Goal: Information Seeking & Learning: Understand process/instructions

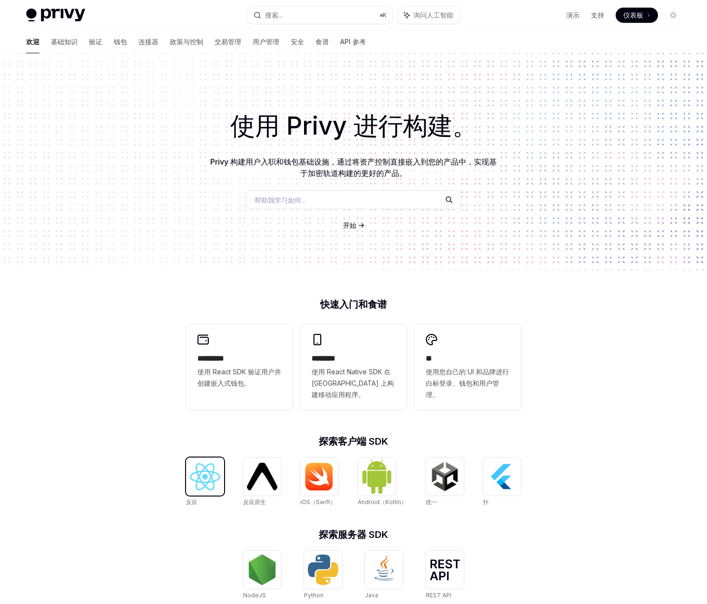
click at [207, 464] on img at bounding box center [205, 476] width 30 height 27
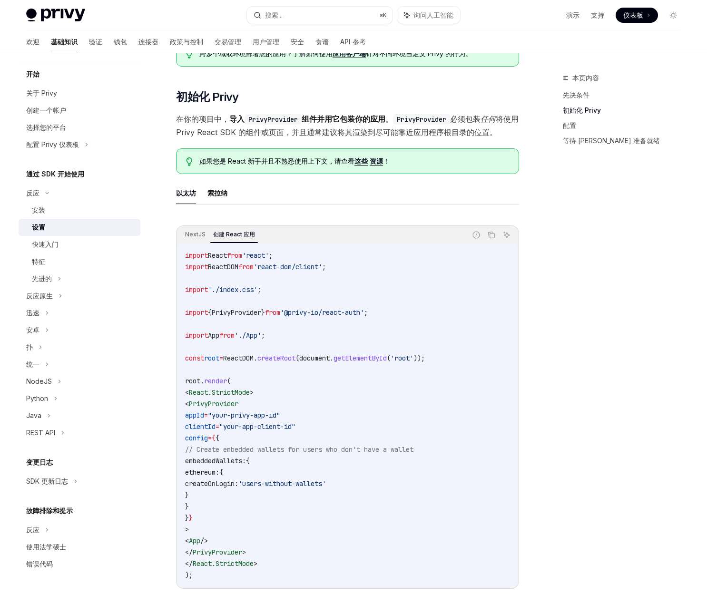
scroll to position [190, 0]
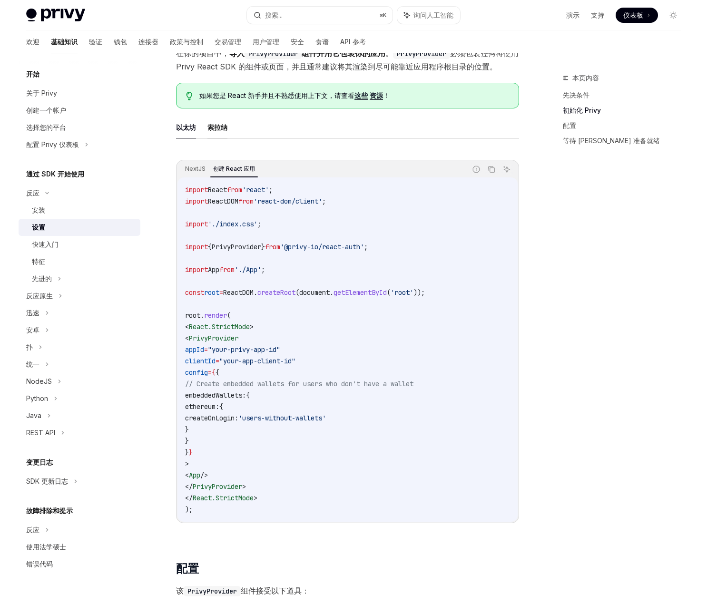
click at [223, 128] on font "索拉纳" at bounding box center [217, 127] width 20 height 8
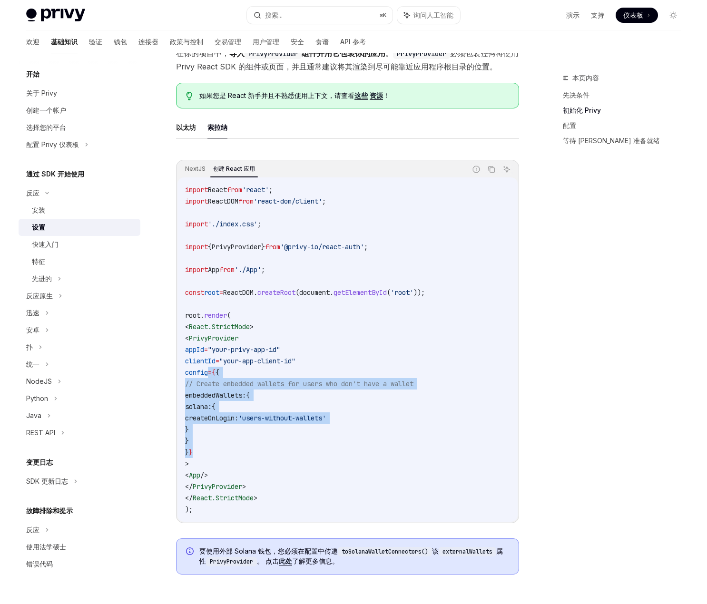
drag, startPoint x: 209, startPoint y: 373, endPoint x: 221, endPoint y: 447, distance: 75.2
click at [221, 447] on code "import React from 'react' ; import ReactDOM from 'react-dom/client' ; import '.…" at bounding box center [347, 349] width 325 height 331
copy code "config = { { // Create embedded wallets for users who [PERSON_NAME]'t have a wa…"
click at [184, 125] on font "以太坊" at bounding box center [186, 127] width 20 height 8
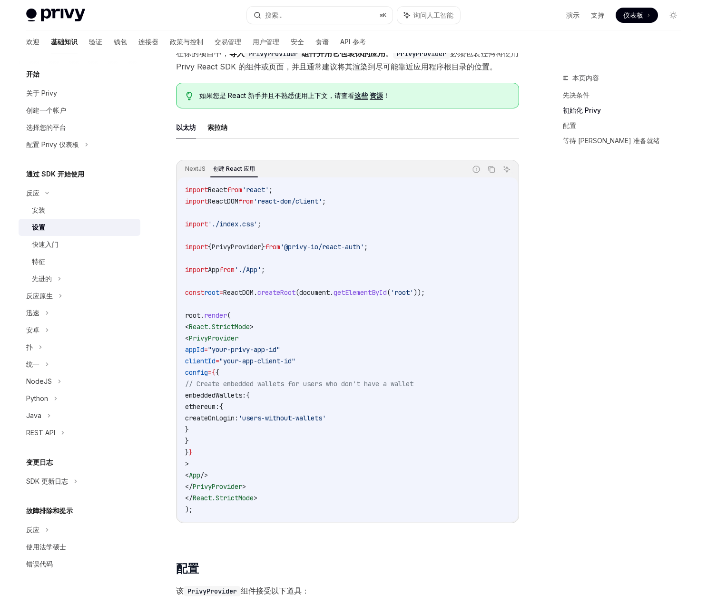
drag, startPoint x: 224, startPoint y: 406, endPoint x: 243, endPoint y: 427, distance: 27.6
click at [243, 427] on code "import React from 'react' ; import ReactDOM from 'react-dom/client' ; import '.…" at bounding box center [347, 349] width 325 height 331
copy code "ethereum: { createOnLogin: 'users-without-wallets' }"
drag, startPoint x: 566, startPoint y: 249, endPoint x: 534, endPoint y: 187, distance: 69.6
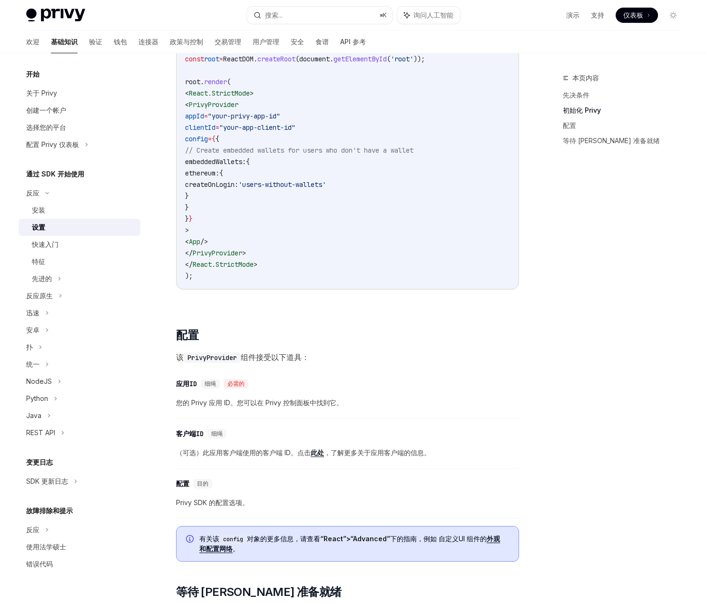
scroll to position [428, 0]
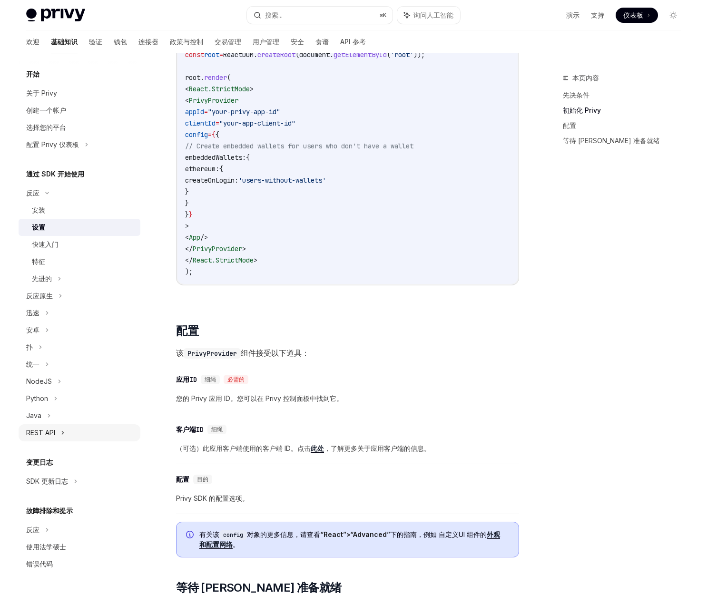
click at [66, 438] on div "REST API" at bounding box center [80, 432] width 122 height 17
type textarea "*"
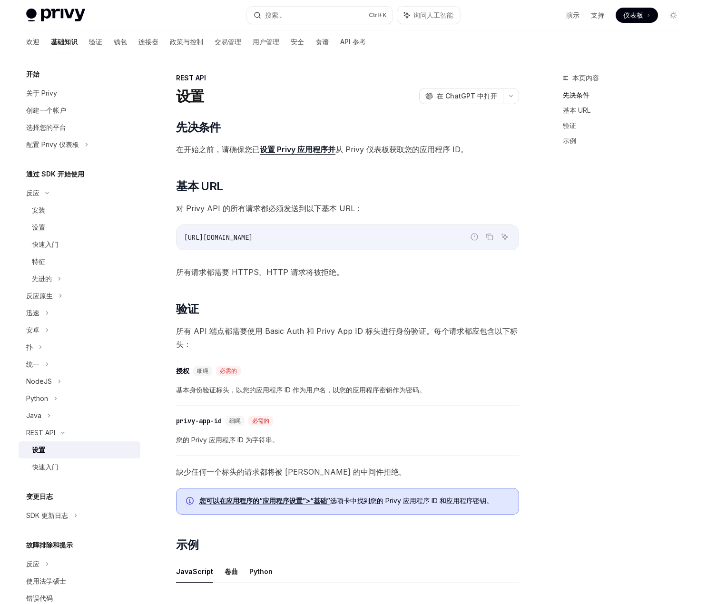
click at [619, 244] on div "本页内容 先决条件 基本 URL 验证 示例" at bounding box center [616, 338] width 145 height 532
drag, startPoint x: 581, startPoint y: 241, endPoint x: 597, endPoint y: 14, distance: 228.0
click at [597, 14] on font "支持" at bounding box center [597, 15] width 13 height 8
click at [576, 15] on font "演示" at bounding box center [572, 15] width 13 height 8
